Goal: Submit feedback/report problem

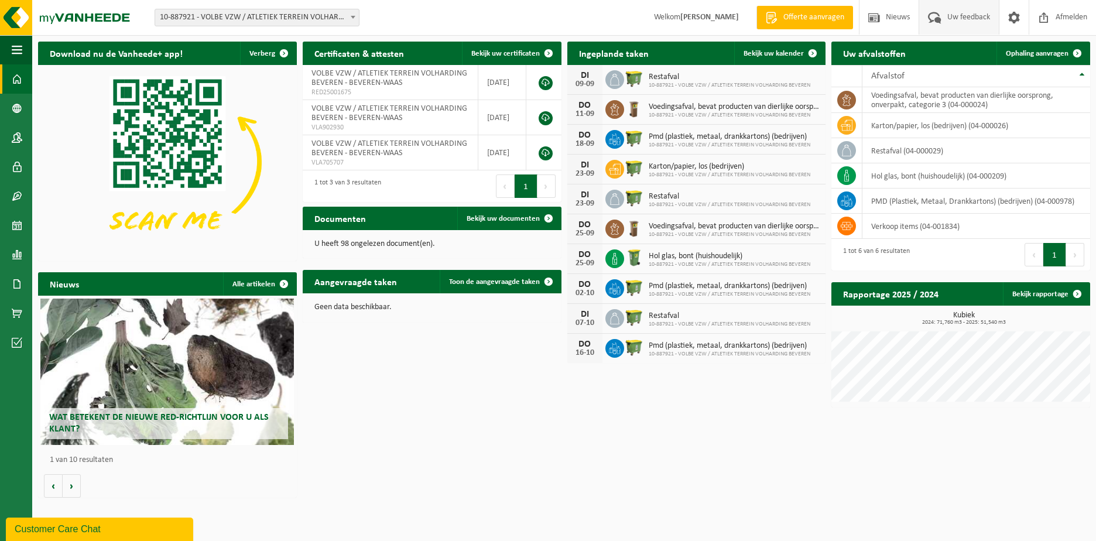
click at [973, 18] on span "Uw feedback" at bounding box center [969, 17] width 49 height 35
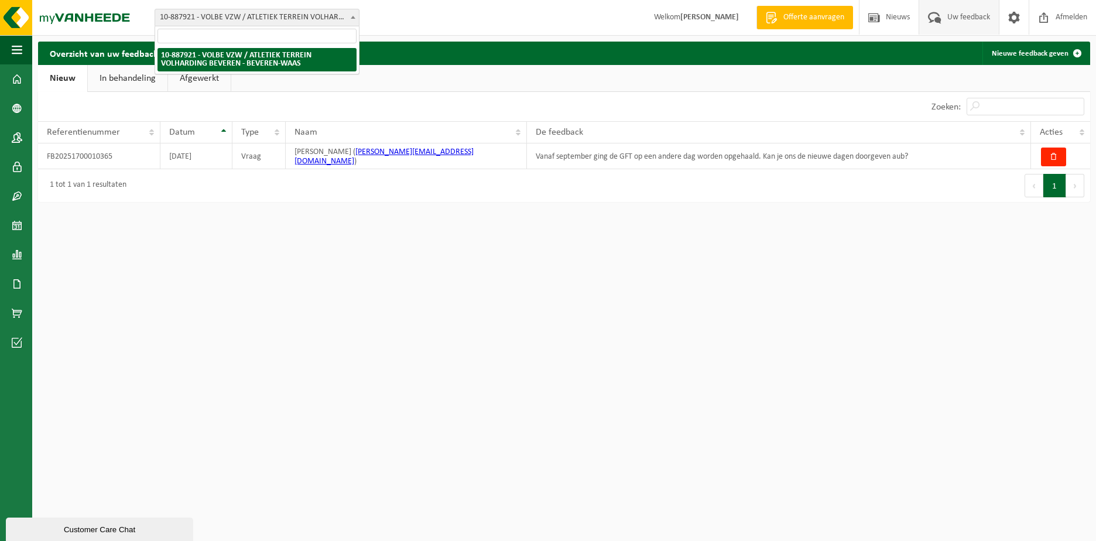
click at [205, 19] on span "10-887921 - VOLBE VZW / ATLETIEK TERREIN VOLHARDING BEVEREN - BEVEREN-WAAS" at bounding box center [257, 17] width 204 height 16
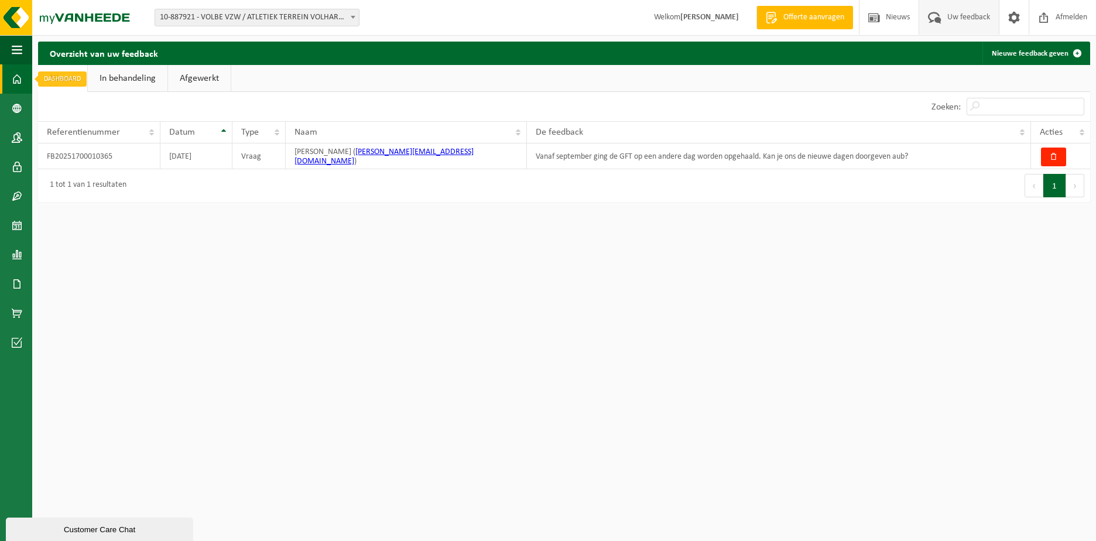
click at [13, 84] on span at bounding box center [17, 78] width 11 height 29
